Goal: Information Seeking & Learning: Learn about a topic

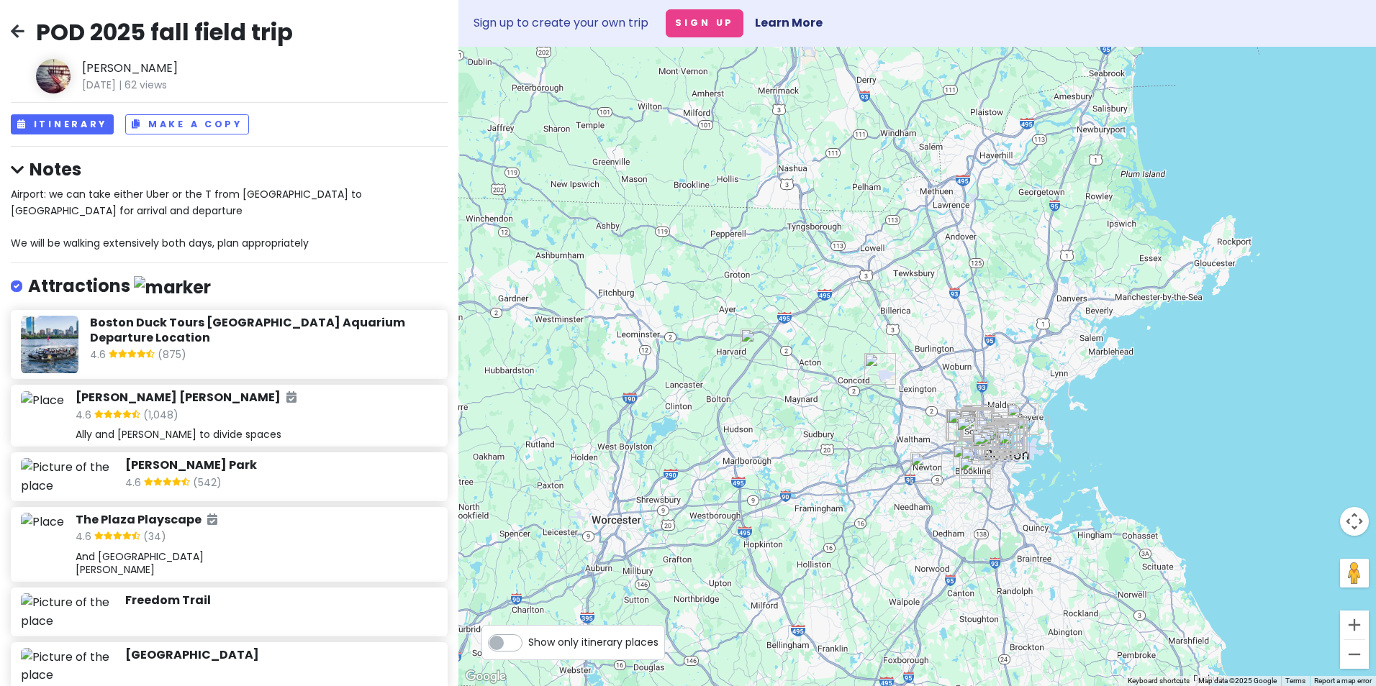
drag, startPoint x: 994, startPoint y: 447, endPoint x: 970, endPoint y: 337, distance: 112.1
click at [970, 337] on div at bounding box center [916, 367] width 917 height 640
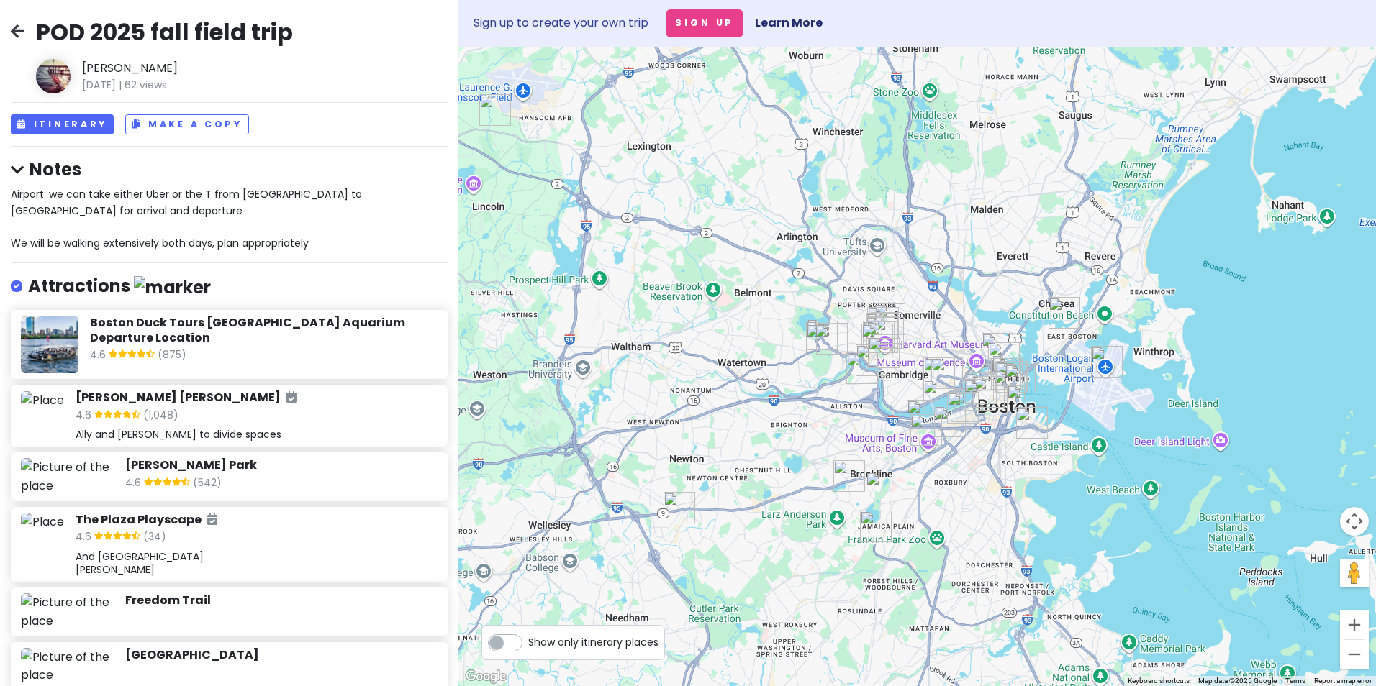
drag, startPoint x: 1020, startPoint y: 532, endPoint x: 1013, endPoint y: 390, distance: 141.9
click at [1013, 390] on img "Boston Children's Museum" at bounding box center [1023, 401] width 32 height 32
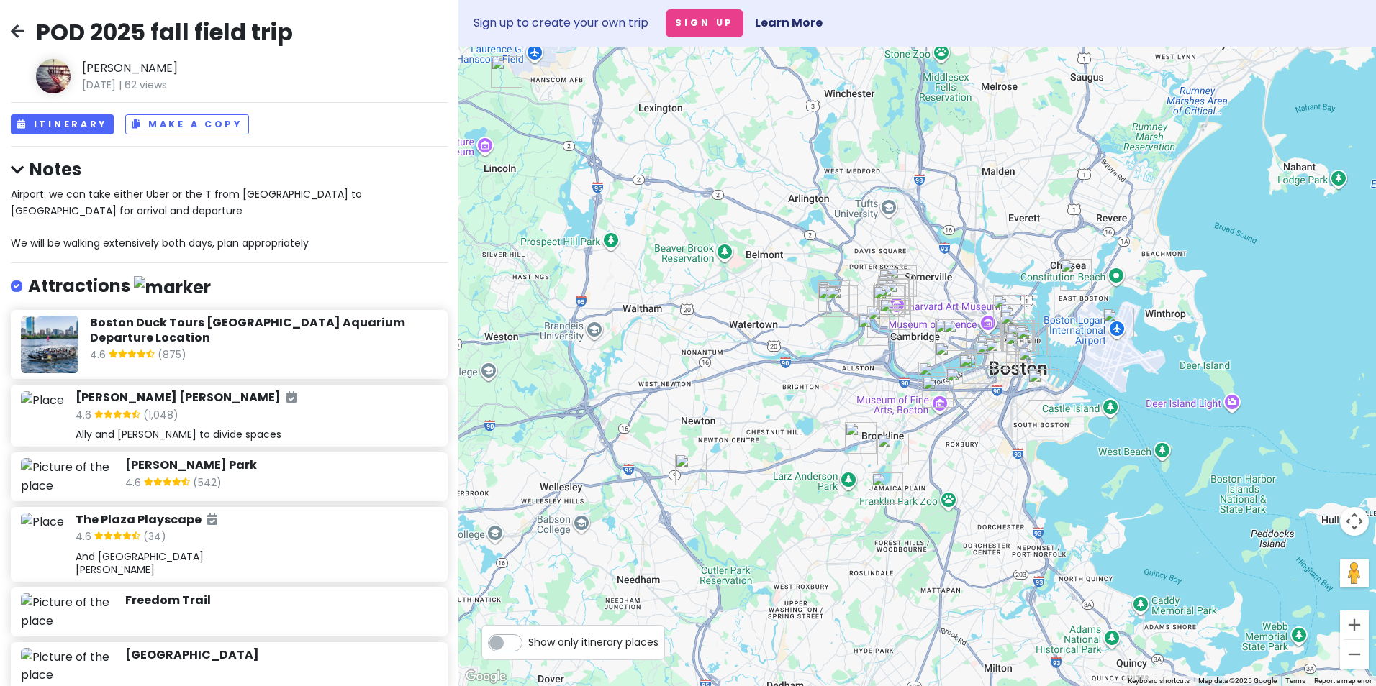
click at [281, 425] on div "Rose Kennedy Greenway 4.6 (1,048) Ally and Gordon to divide spaces" at bounding box center [257, 416] width 362 height 51
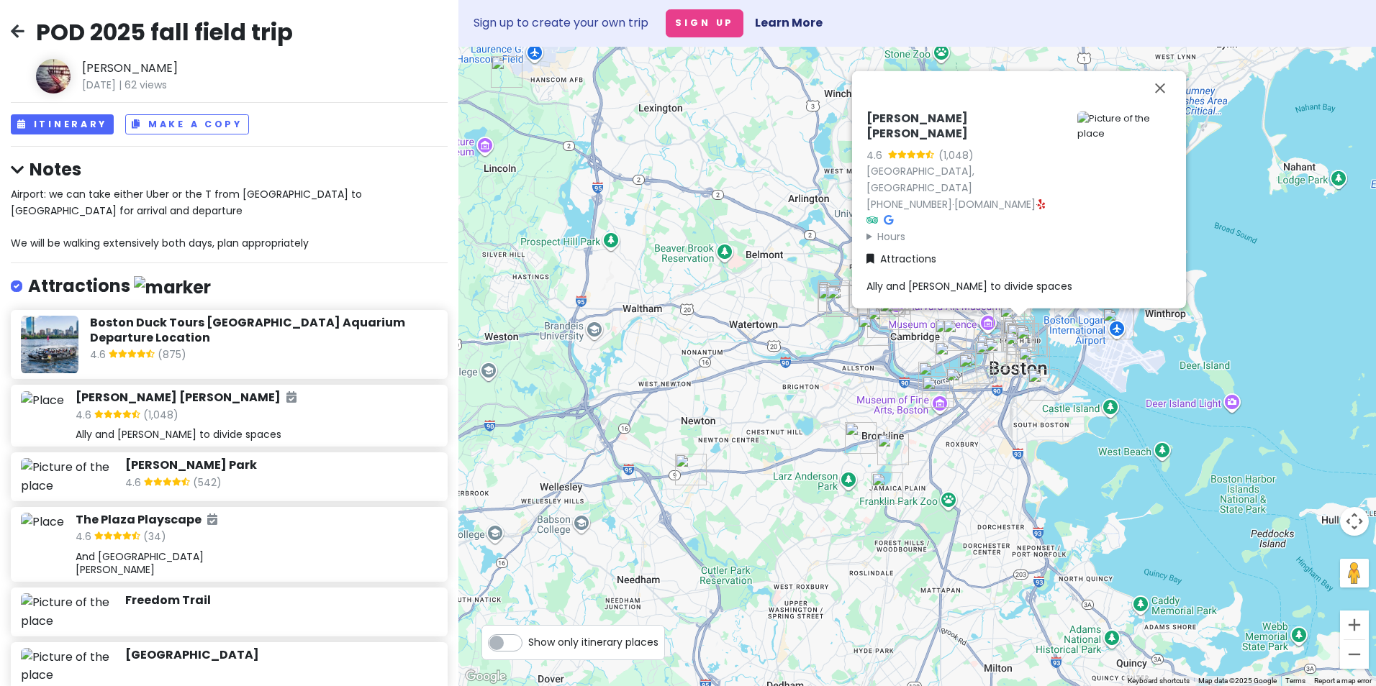
click at [928, 141] on h6 "[PERSON_NAME] [PERSON_NAME]" at bounding box center [965, 126] width 199 height 30
copy h6 "[PERSON_NAME] [PERSON_NAME]"
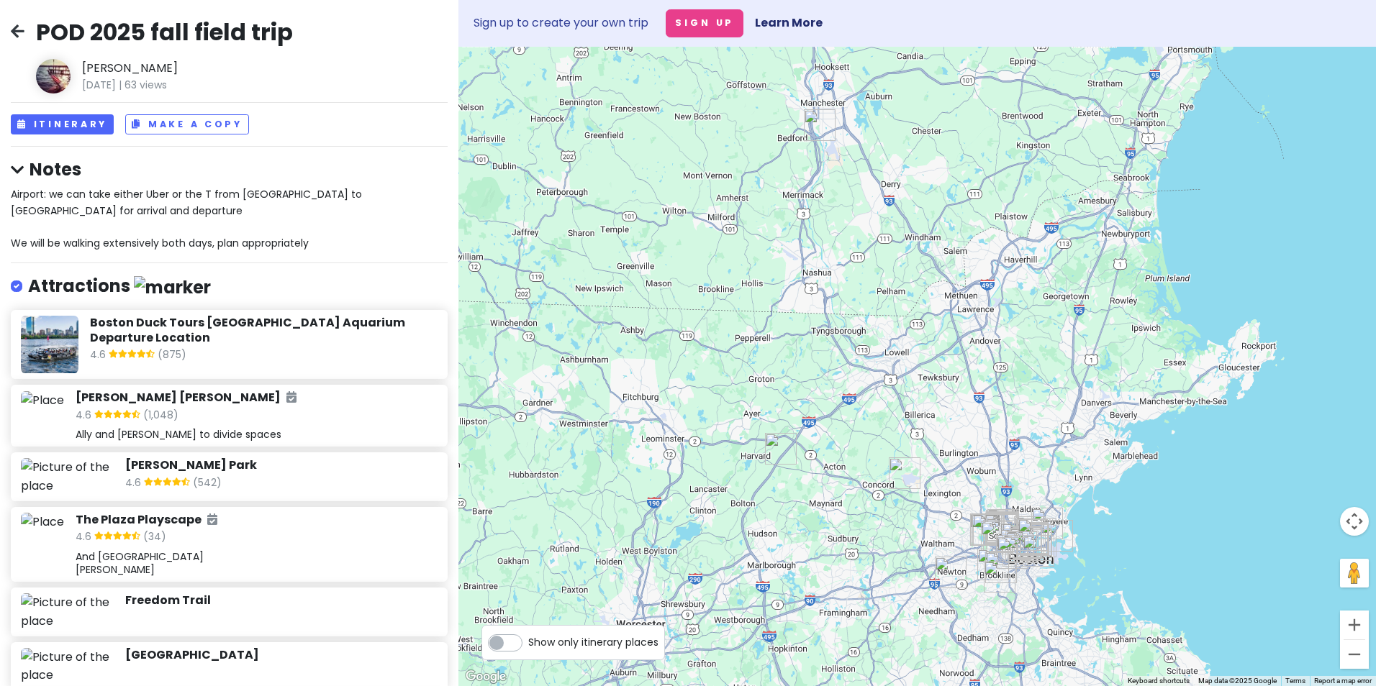
click at [281, 352] on div "4.6 (875)" at bounding box center [264, 356] width 348 height 19
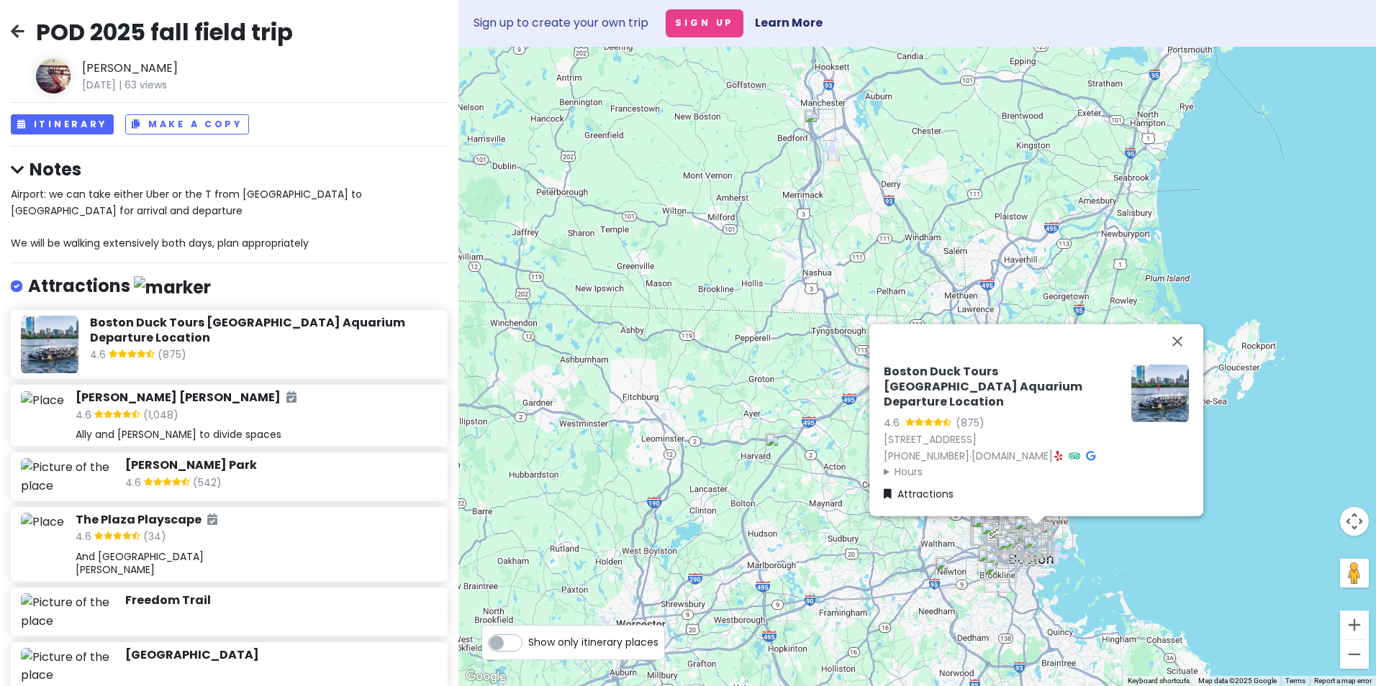
click at [296, 413] on div "4.6 (1,048)" at bounding box center [257, 416] width 362 height 19
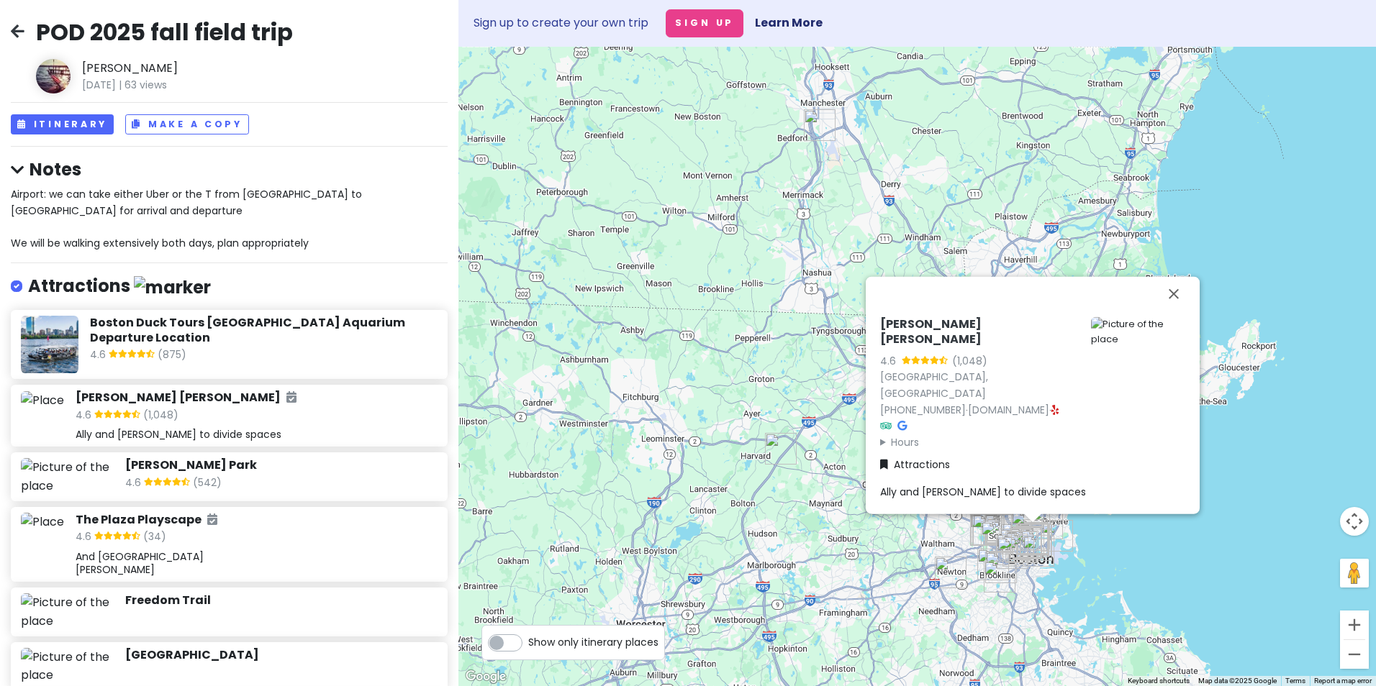
click at [304, 465] on h6 "[PERSON_NAME] Park" at bounding box center [281, 465] width 312 height 15
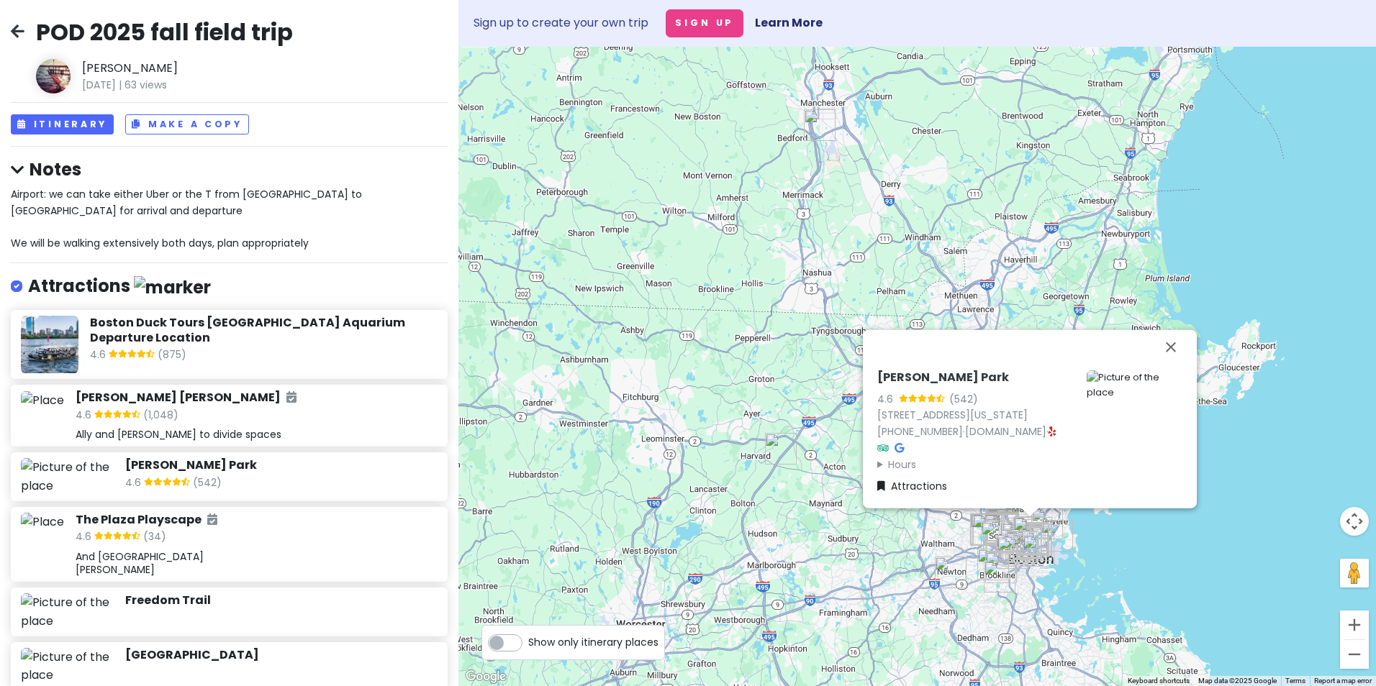
click at [306, 543] on div "4.6 (34)" at bounding box center [257, 538] width 362 height 19
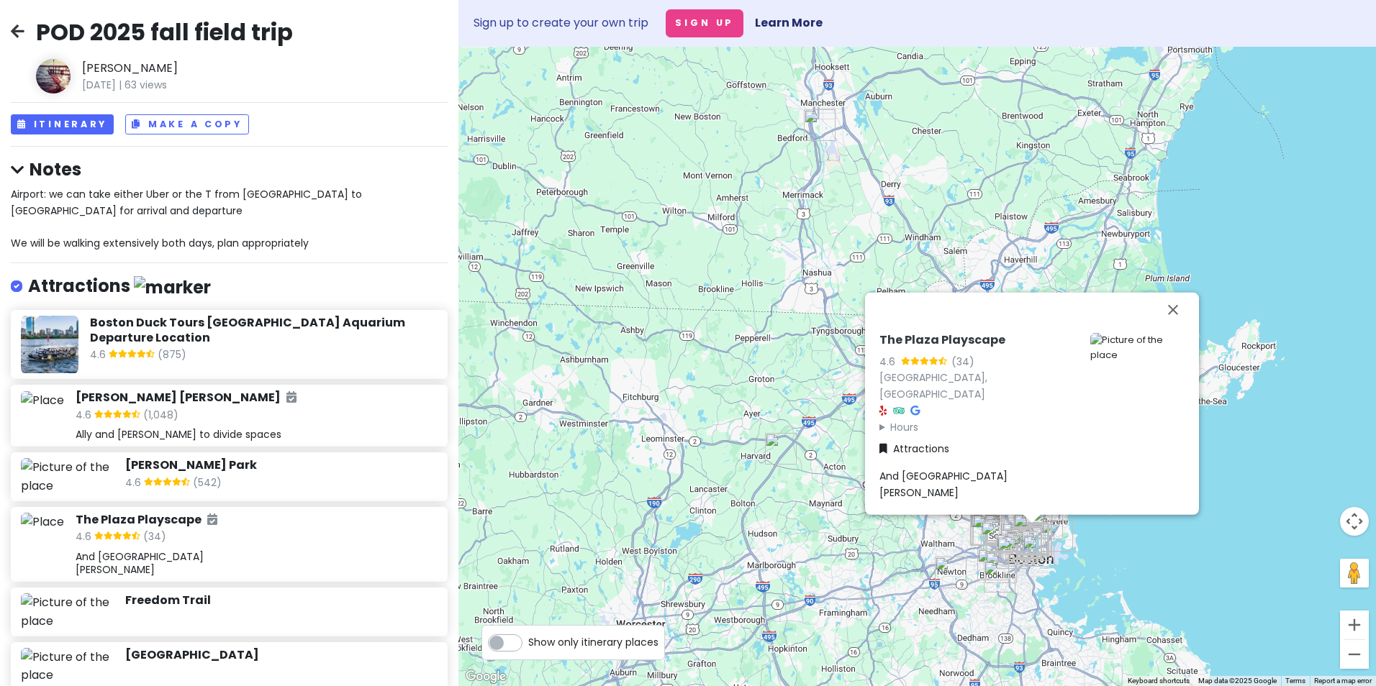
click at [291, 602] on h6 "Freedom Trail" at bounding box center [281, 601] width 312 height 15
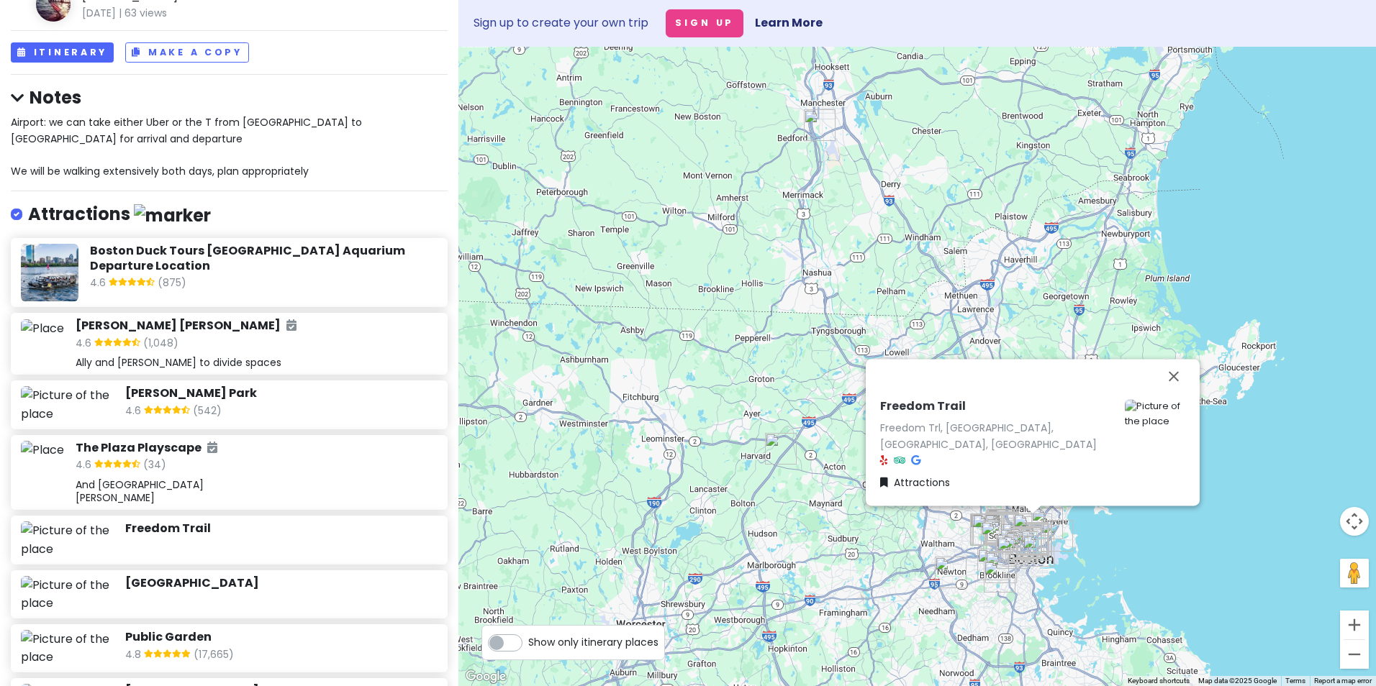
scroll to position [216, 0]
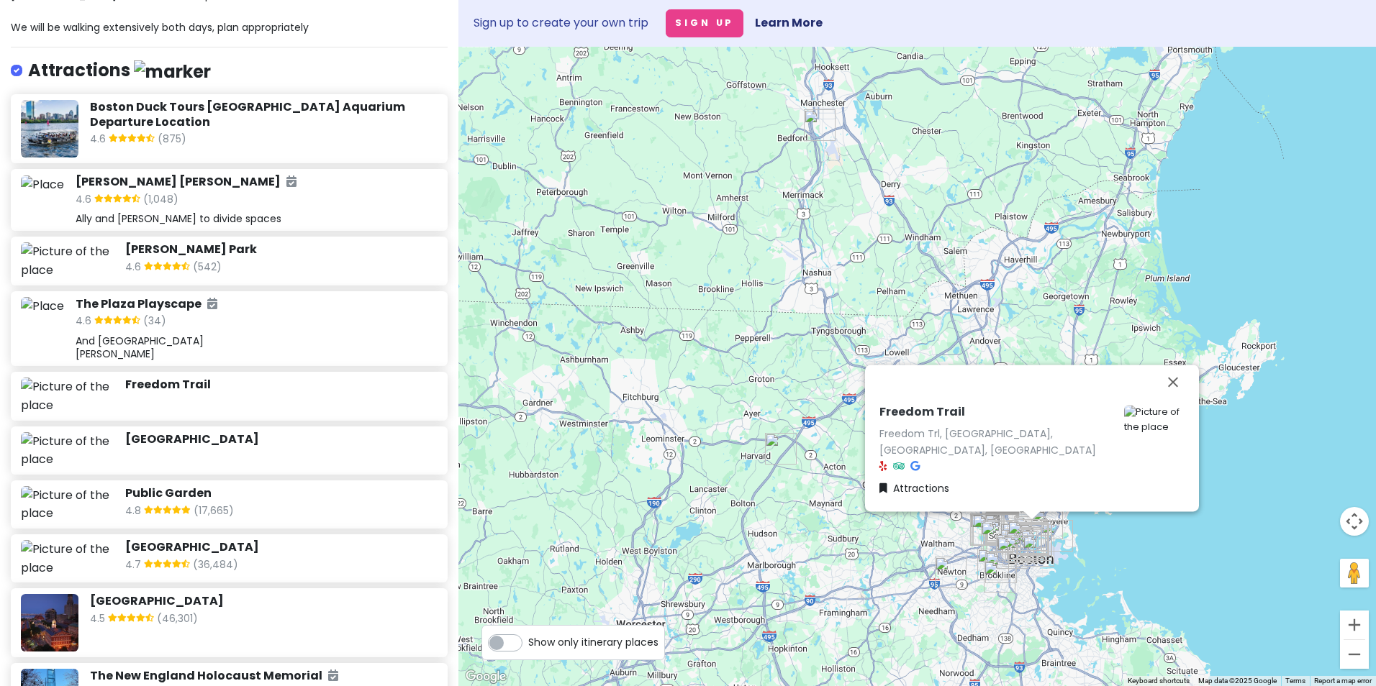
click at [306, 448] on div "[GEOGRAPHIC_DATA]" at bounding box center [281, 442] width 312 height 21
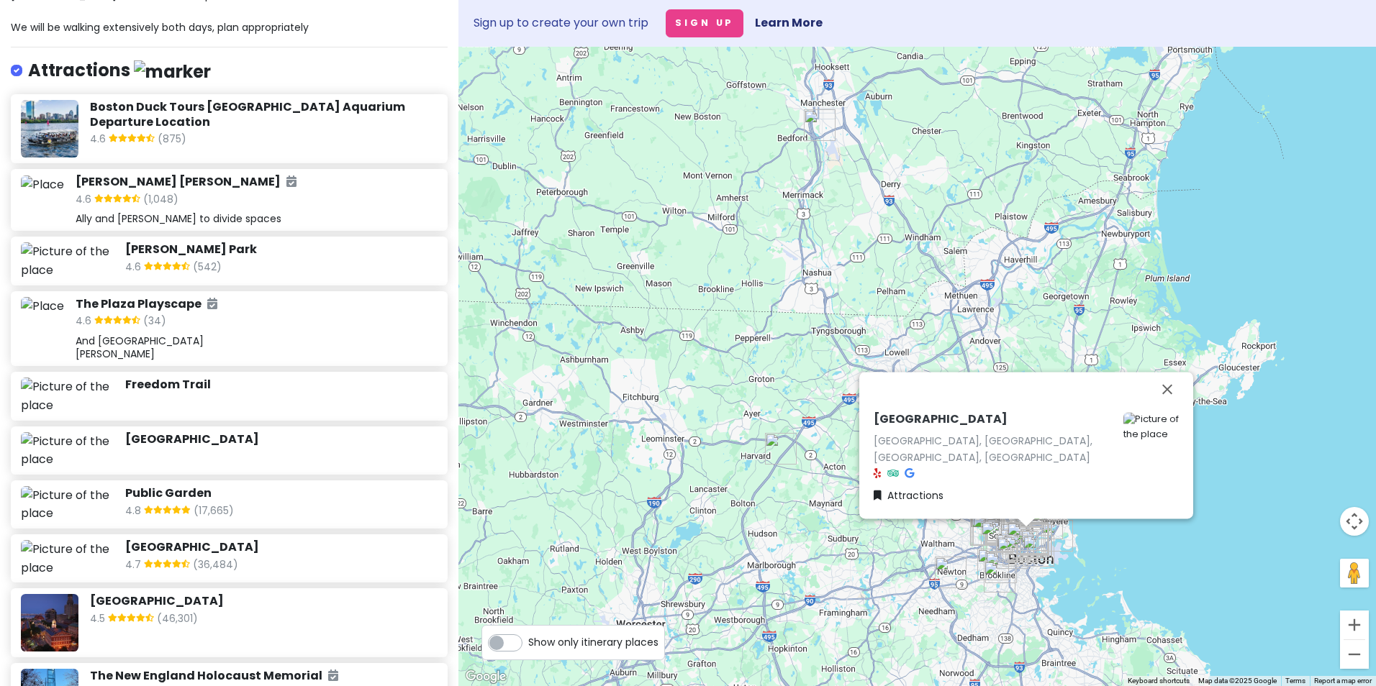
click at [312, 507] on div "4.8 (17,665)" at bounding box center [281, 512] width 312 height 19
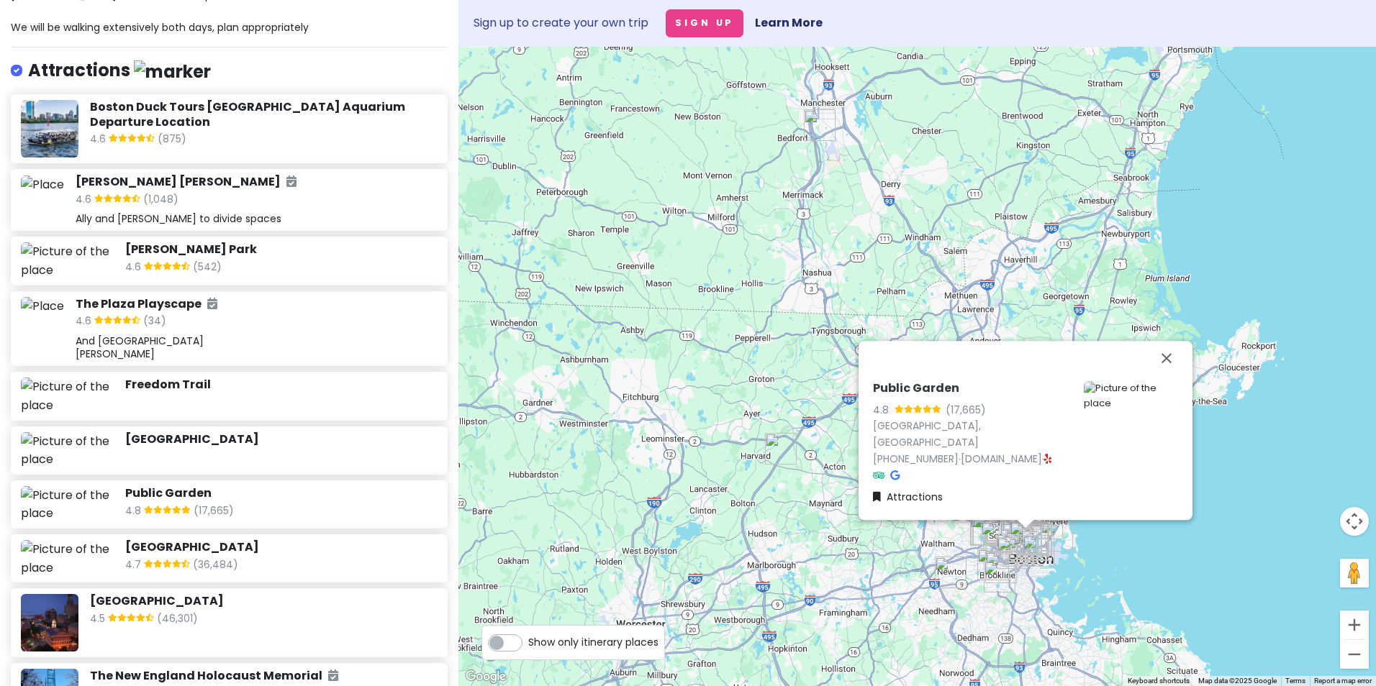
click at [319, 550] on h6 "[GEOGRAPHIC_DATA]" at bounding box center [281, 547] width 312 height 15
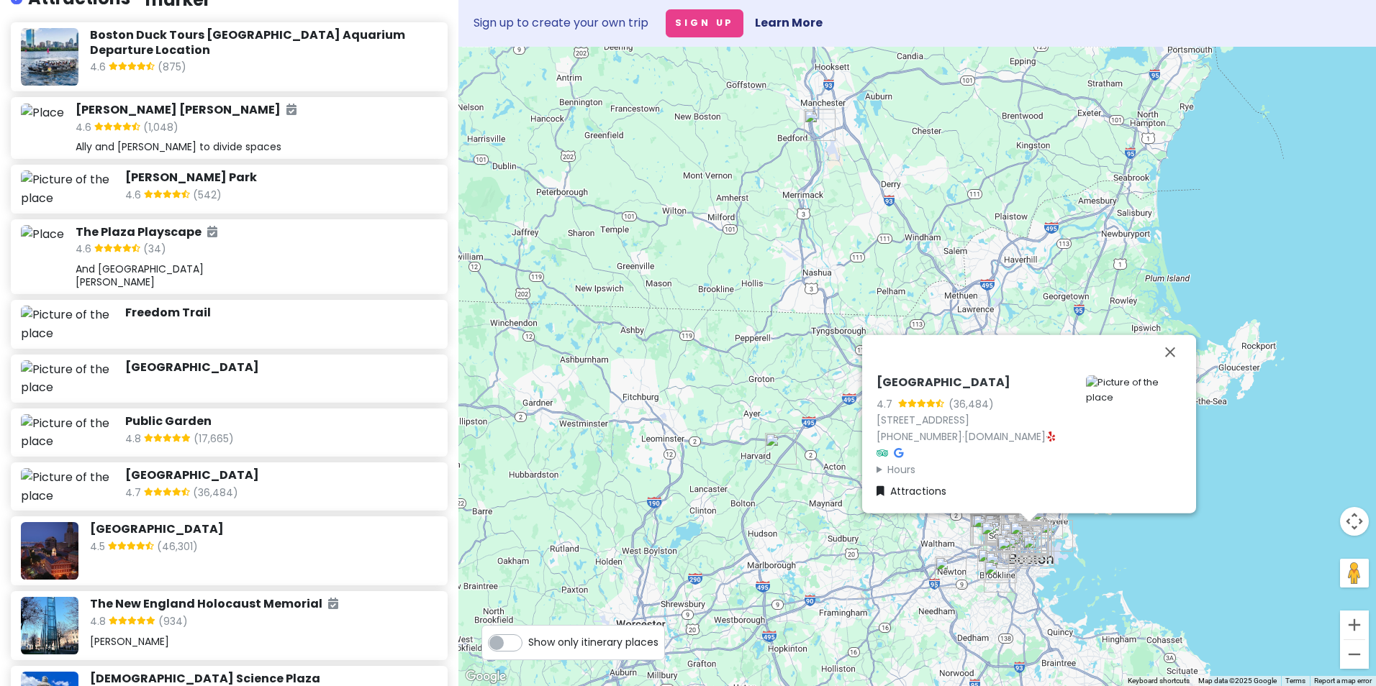
click at [320, 554] on div "4.5 (46,301)" at bounding box center [264, 548] width 348 height 19
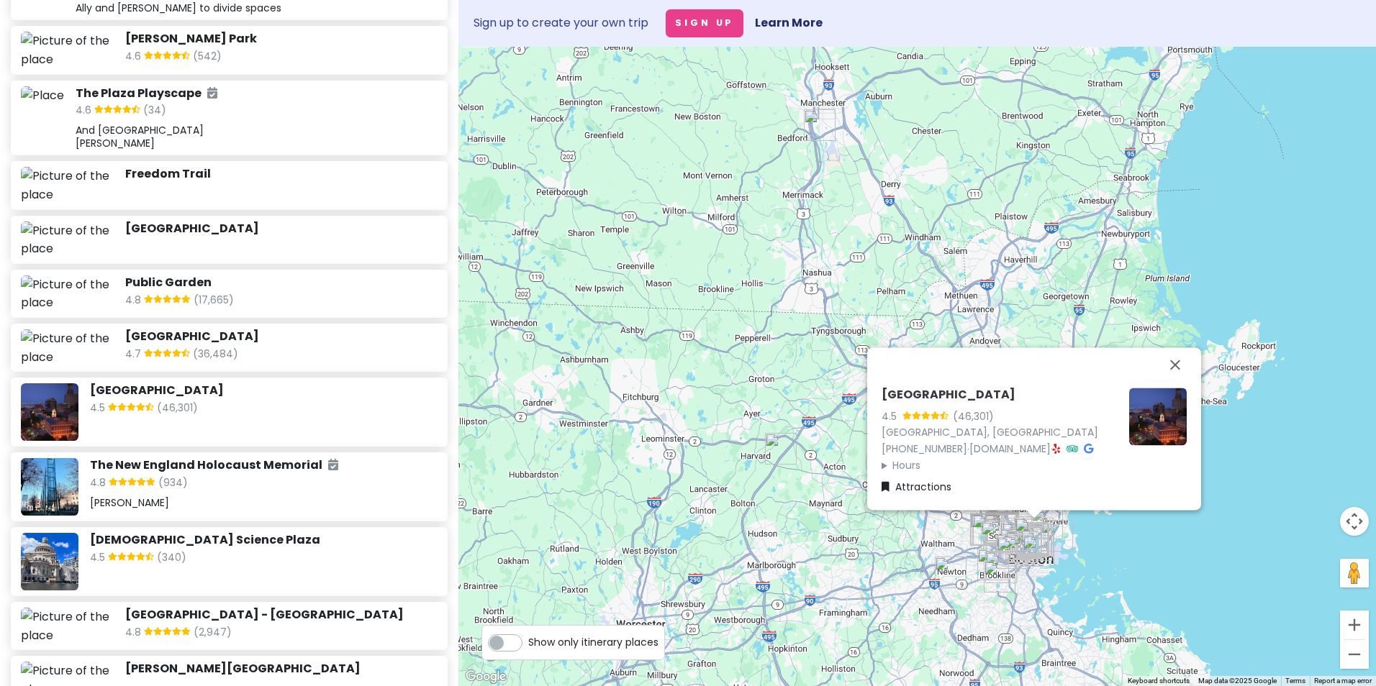
scroll to position [432, 0]
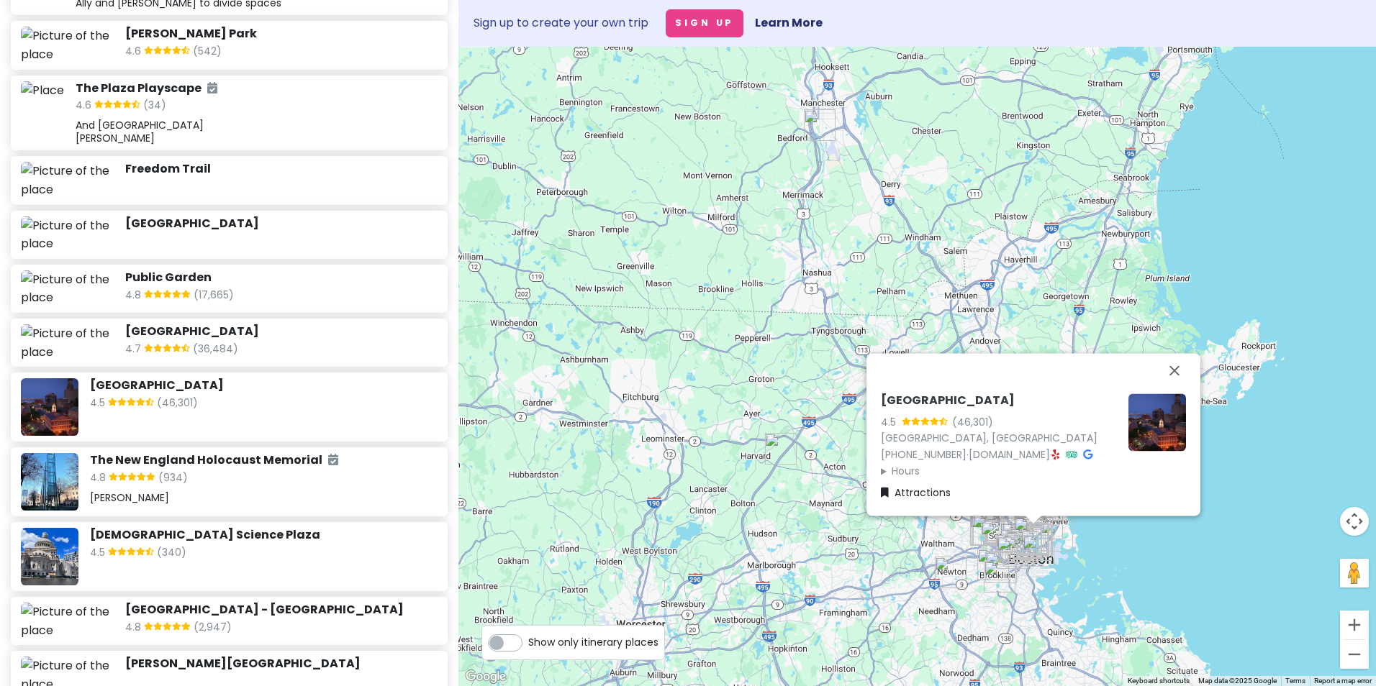
click at [328, 478] on div "4.8 (934)" at bounding box center [264, 479] width 348 height 19
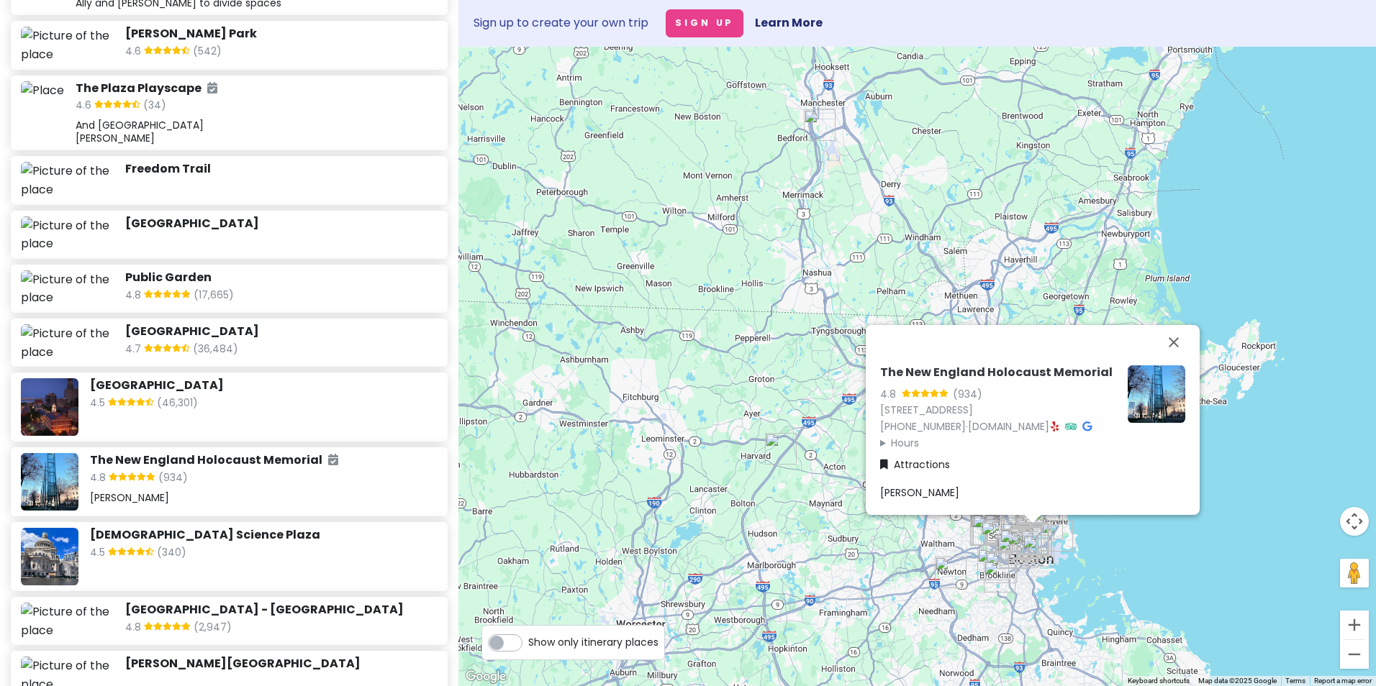
click at [330, 545] on div "4.5 (340)" at bounding box center [264, 554] width 348 height 19
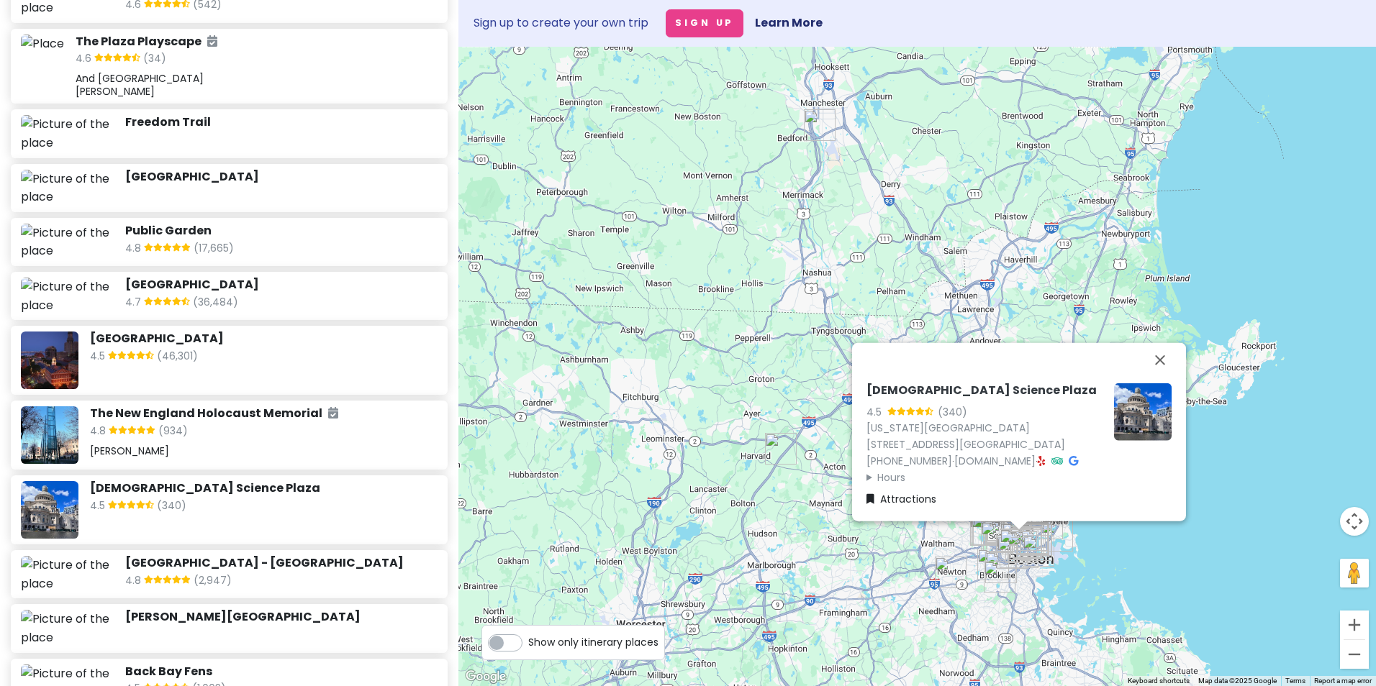
scroll to position [504, 0]
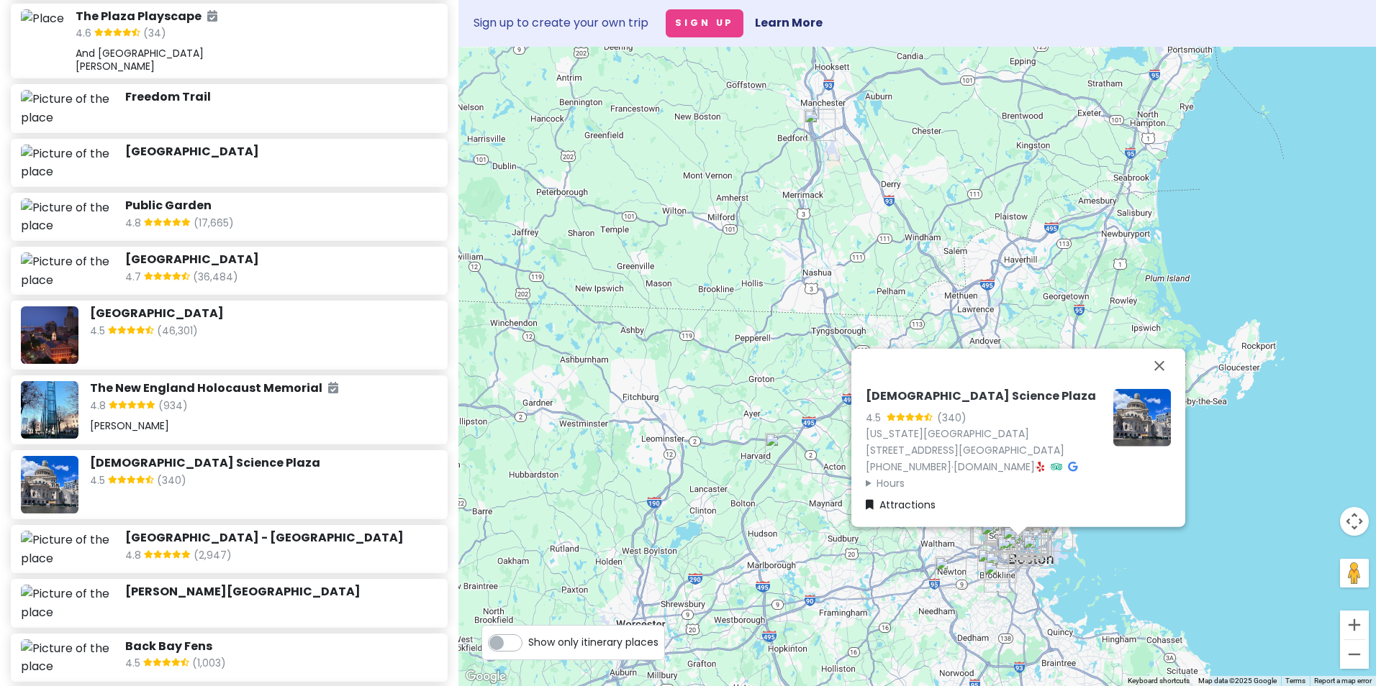
click at [334, 548] on div "4.8 (2,947)" at bounding box center [281, 557] width 312 height 19
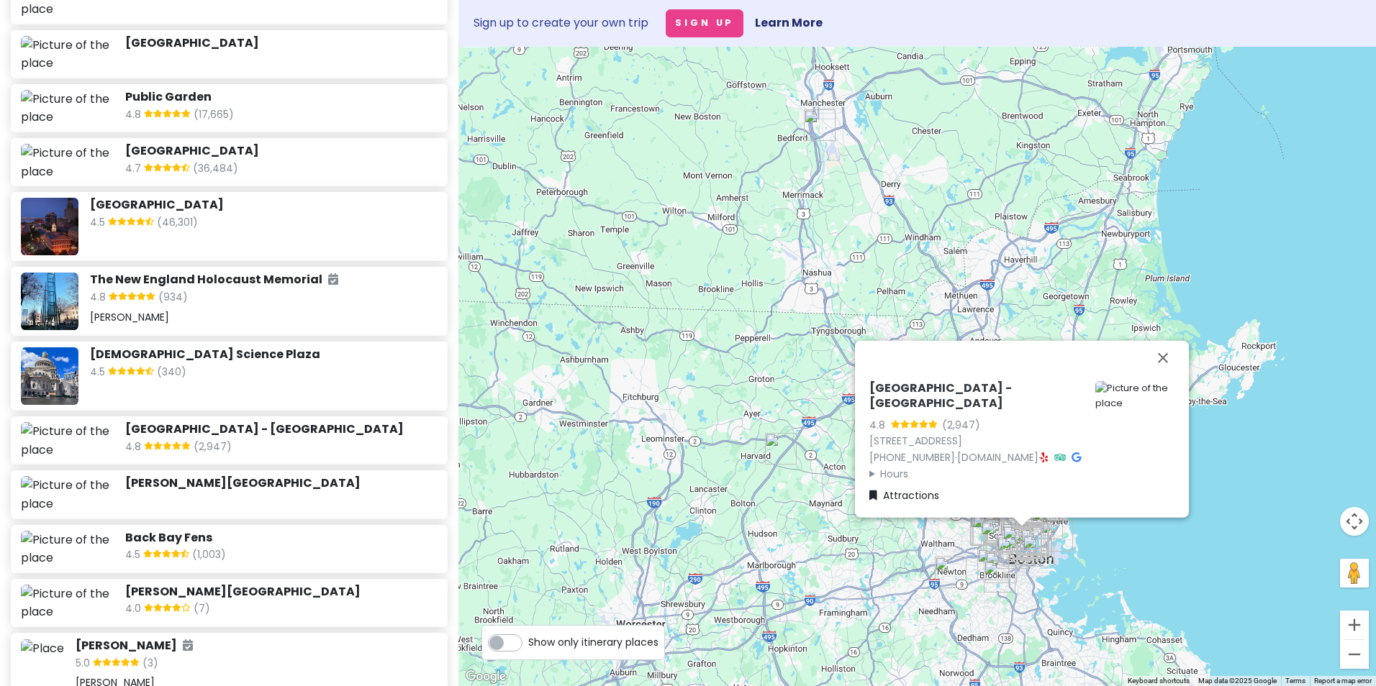
scroll to position [648, 0]
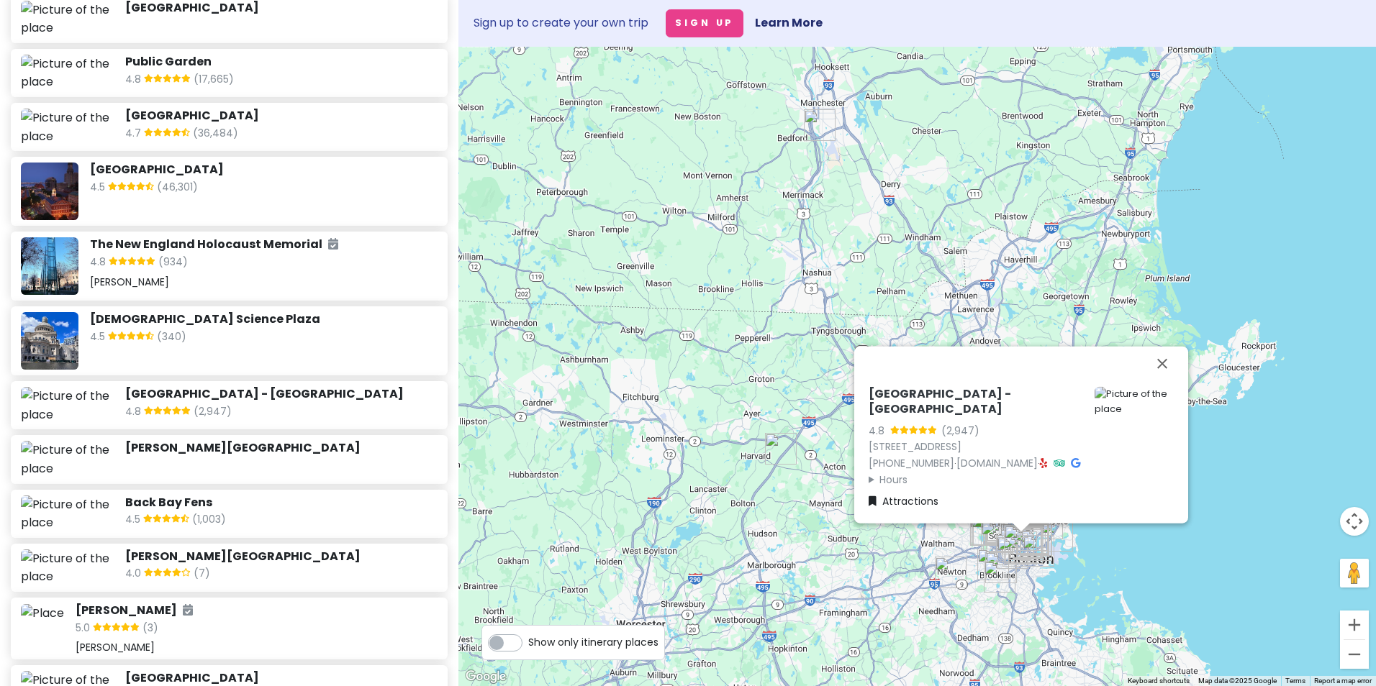
click at [324, 441] on h6 "[PERSON_NAME][GEOGRAPHIC_DATA]" at bounding box center [281, 448] width 312 height 15
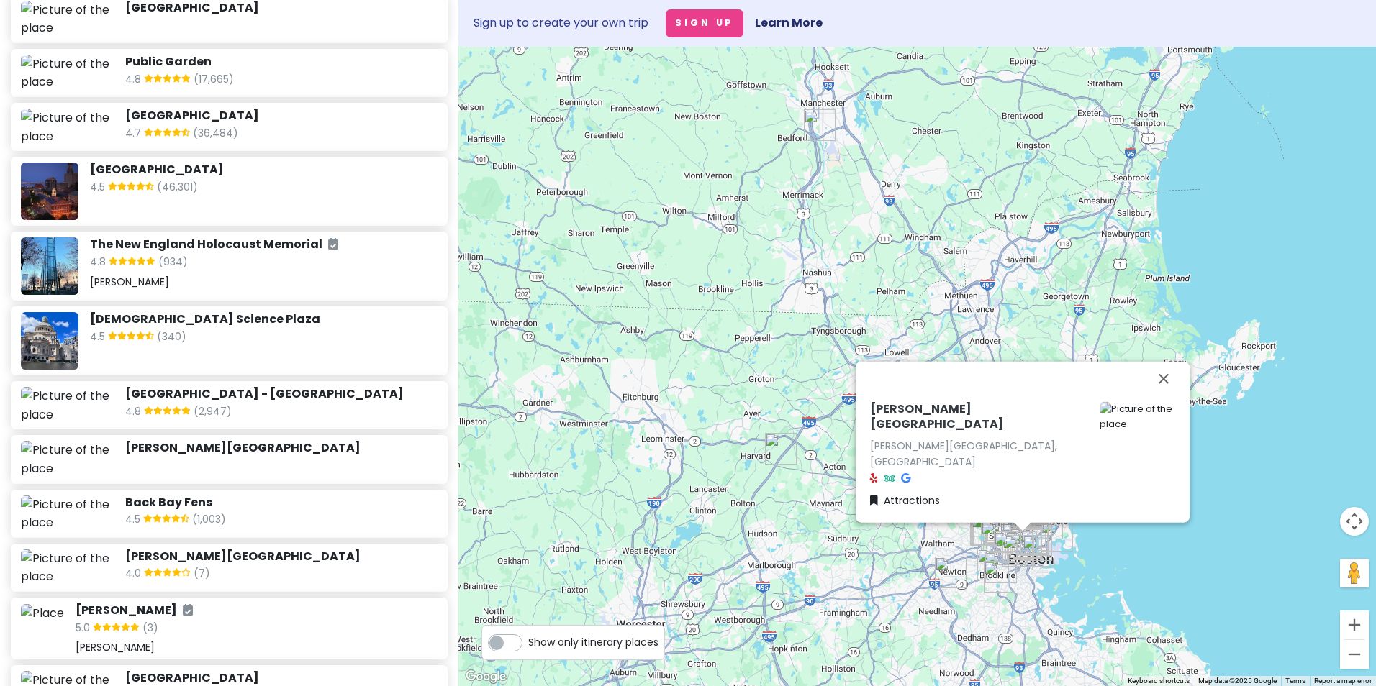
click at [308, 496] on h6 "Back Bay Fens" at bounding box center [281, 503] width 312 height 15
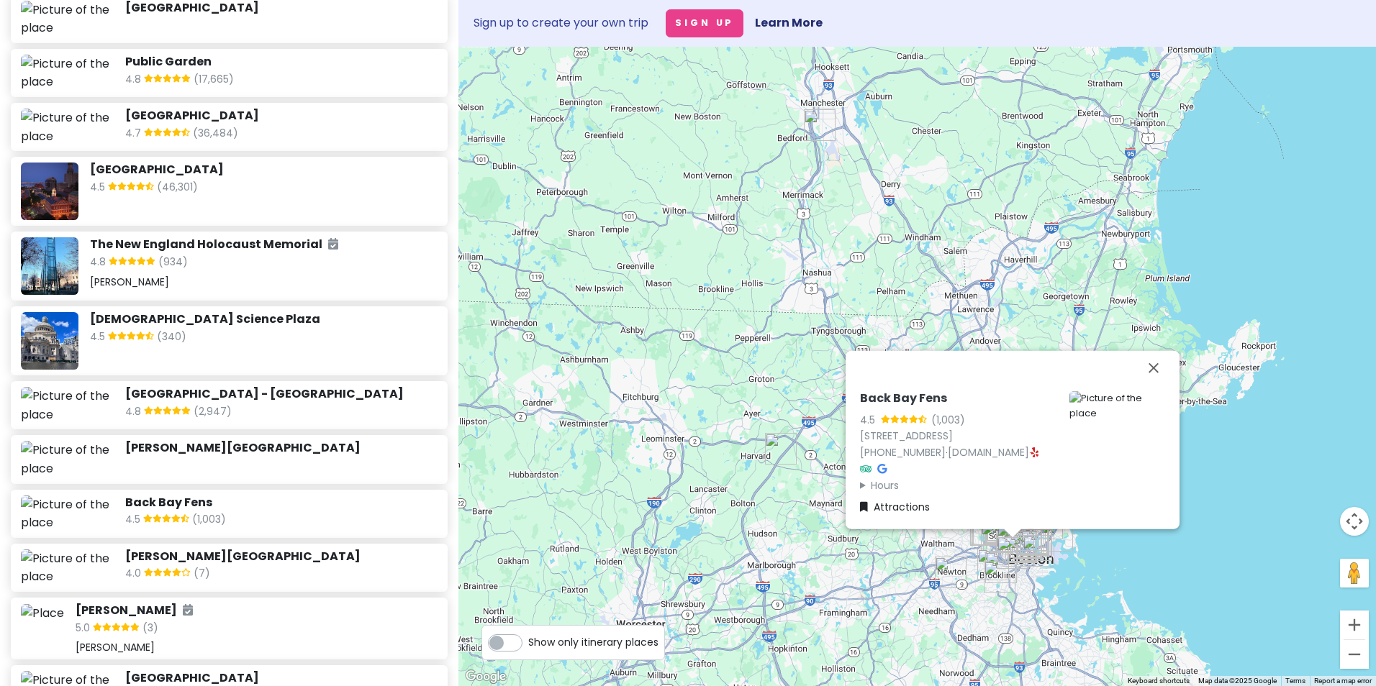
click at [315, 550] on h6 "[PERSON_NAME][GEOGRAPHIC_DATA]" at bounding box center [281, 557] width 312 height 15
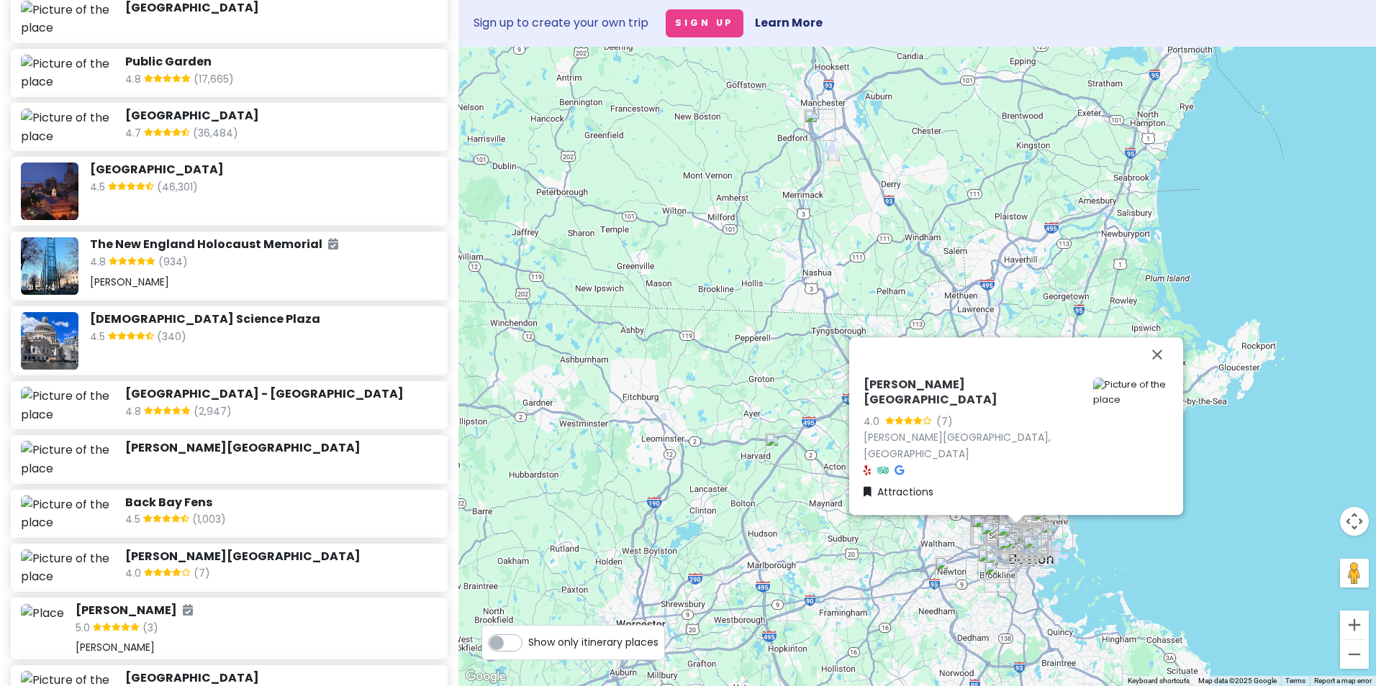
scroll to position [792, 0]
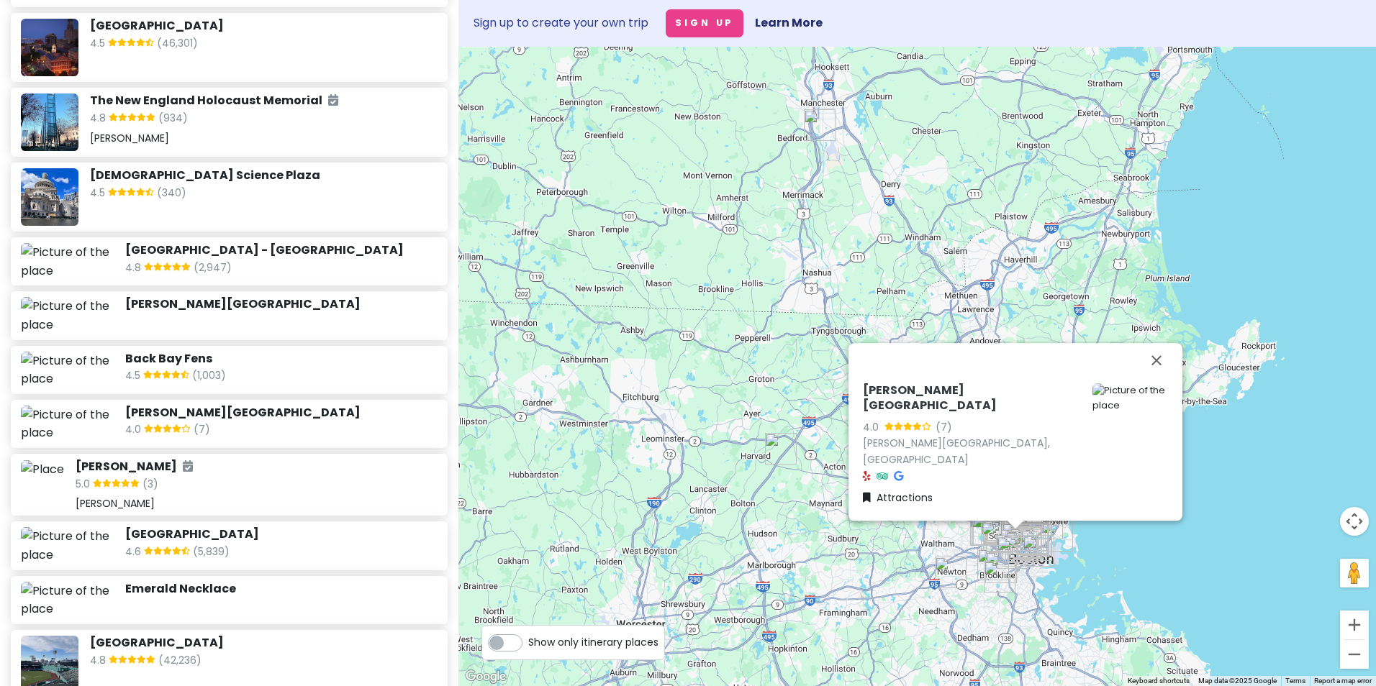
click at [307, 466] on div "[PERSON_NAME] 5.0 (3) [PERSON_NAME]" at bounding box center [257, 485] width 362 height 51
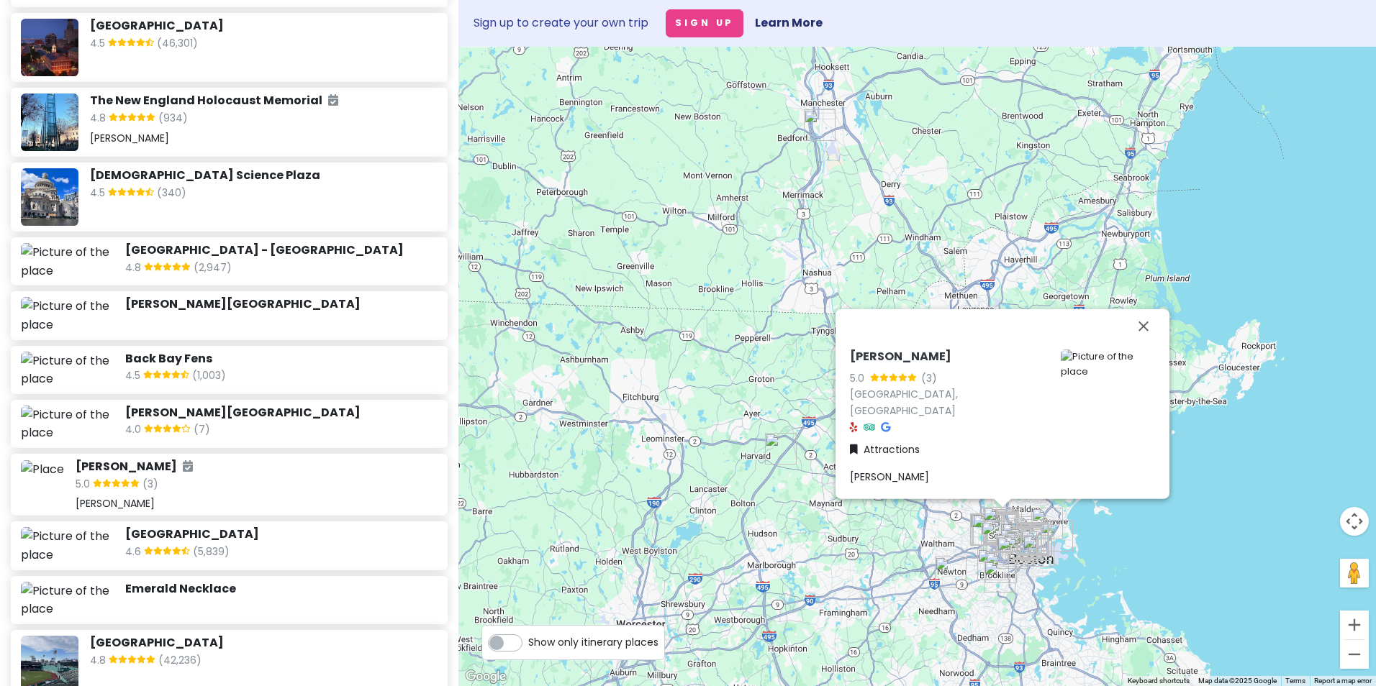
click at [315, 527] on h6 "[GEOGRAPHIC_DATA]" at bounding box center [281, 534] width 312 height 15
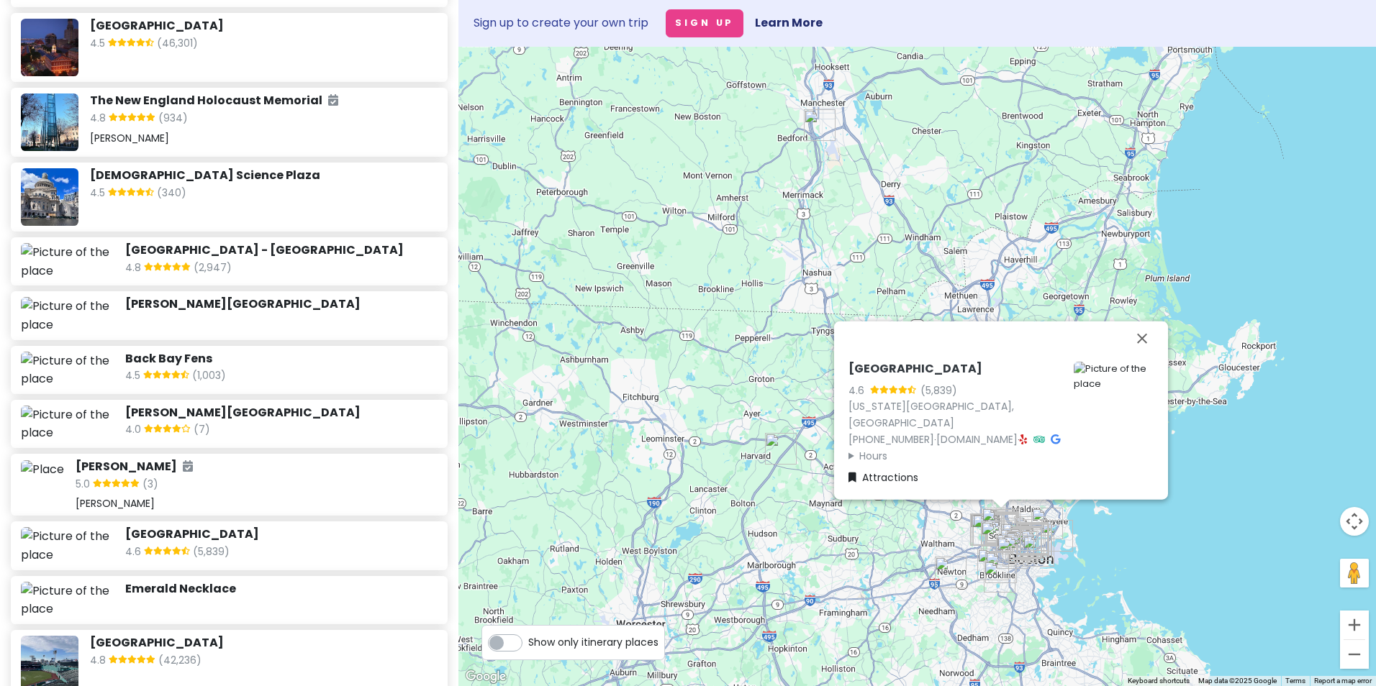
click at [313, 541] on div "[GEOGRAPHIC_DATA] 4.6 (5,839)" at bounding box center [229, 546] width 437 height 48
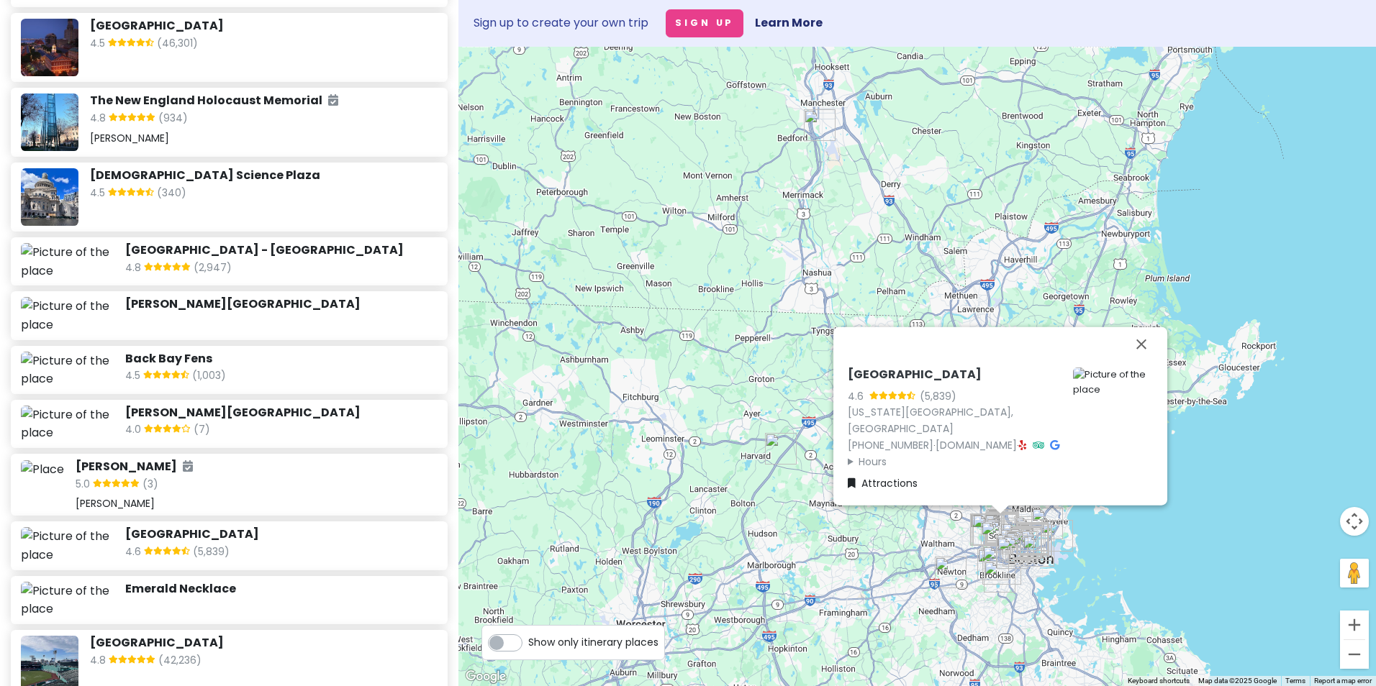
click at [326, 588] on div "Emerald Necklace" at bounding box center [229, 600] width 437 height 48
